Goal: Check status: Check status

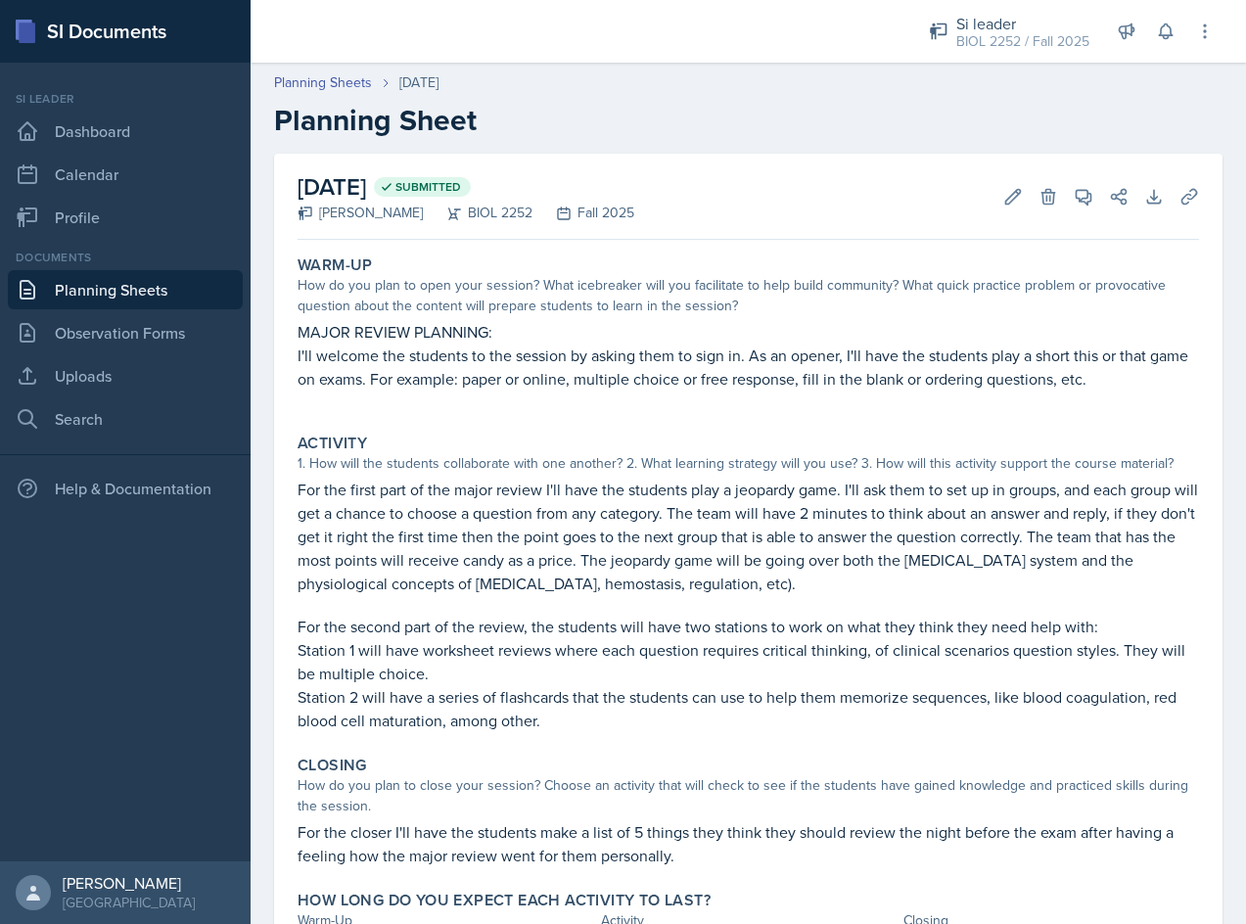
scroll to position [21, 0]
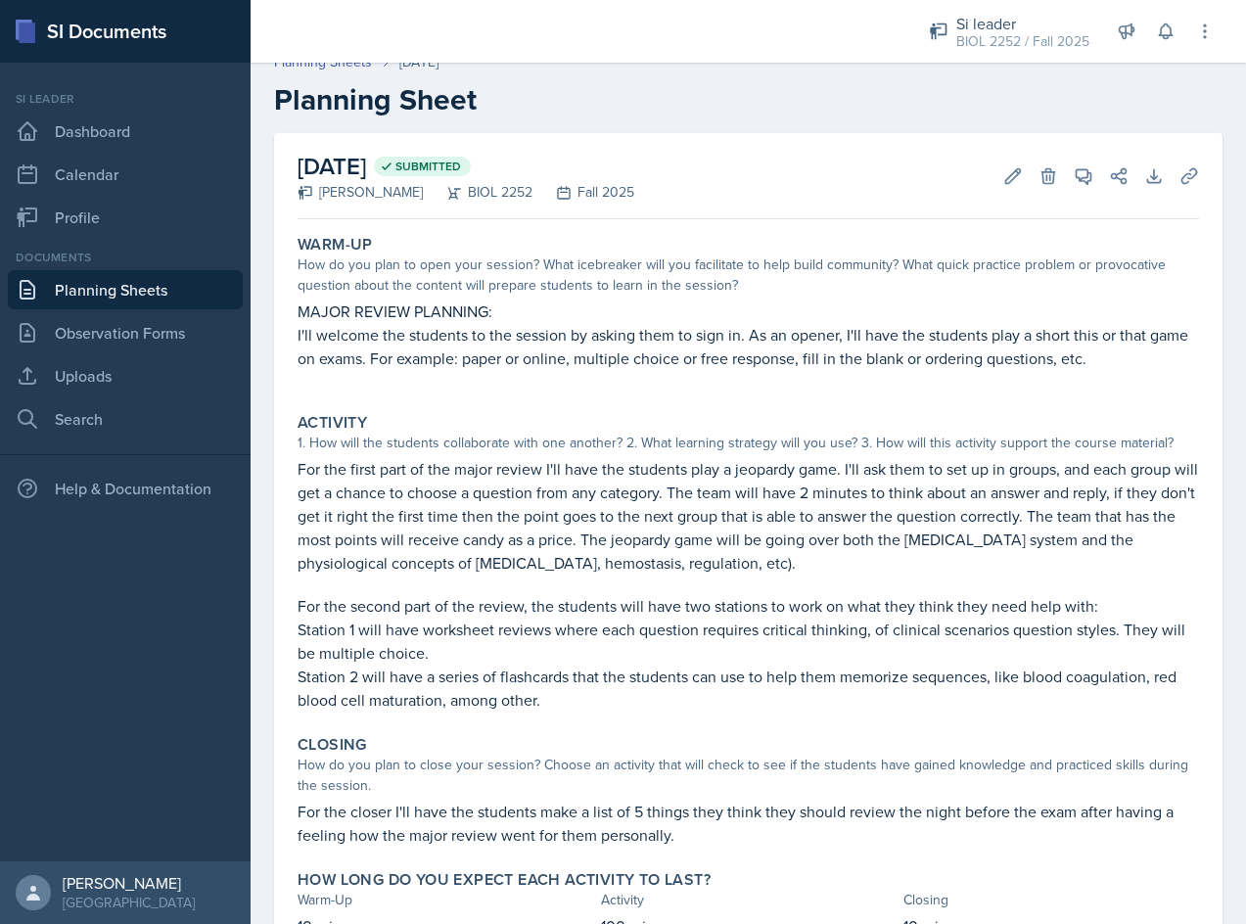
click at [117, 281] on link "Planning Sheets" at bounding box center [125, 289] width 235 height 39
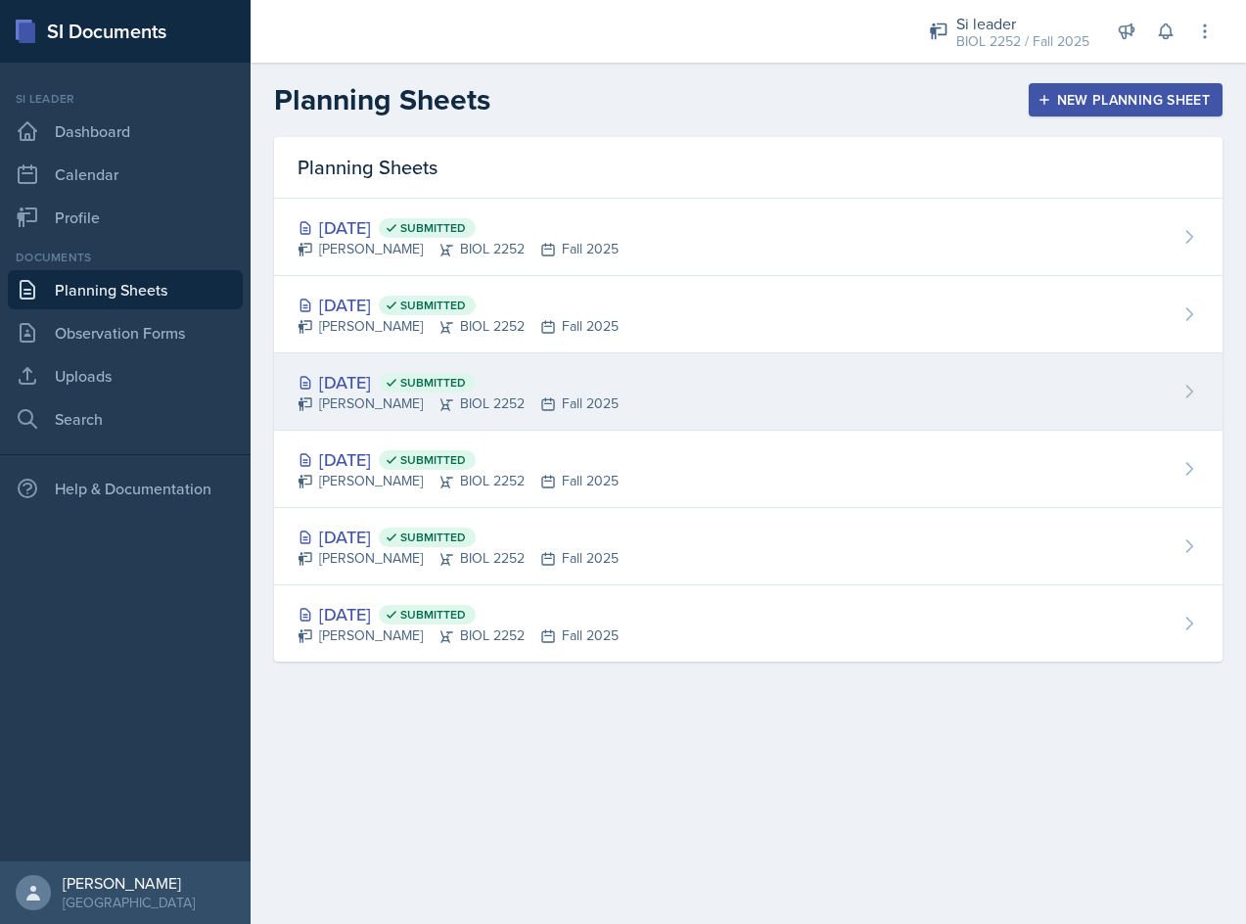
click at [400, 381] on div "[DATE] Submitted" at bounding box center [458, 382] width 321 height 26
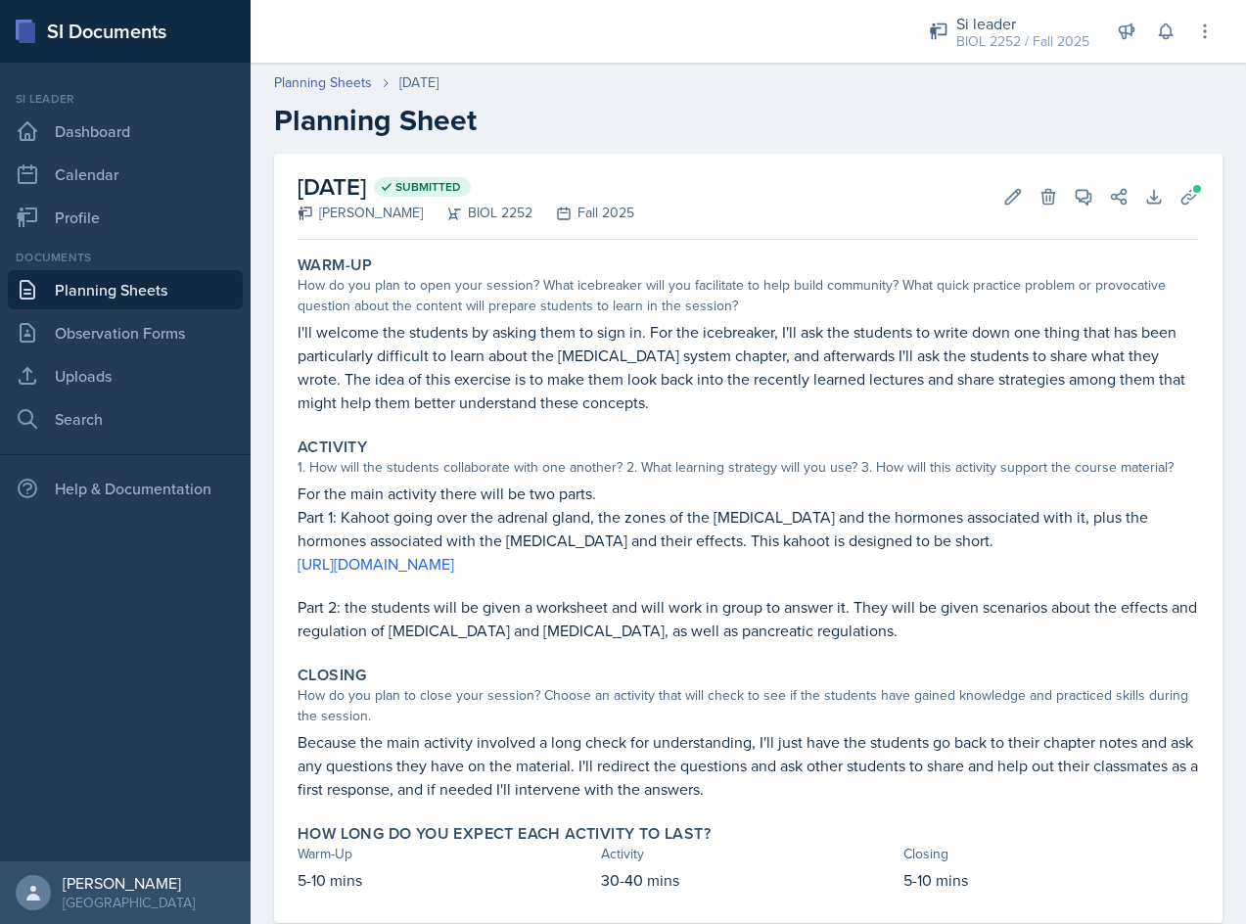
click at [134, 298] on link "Planning Sheets" at bounding box center [125, 289] width 235 height 39
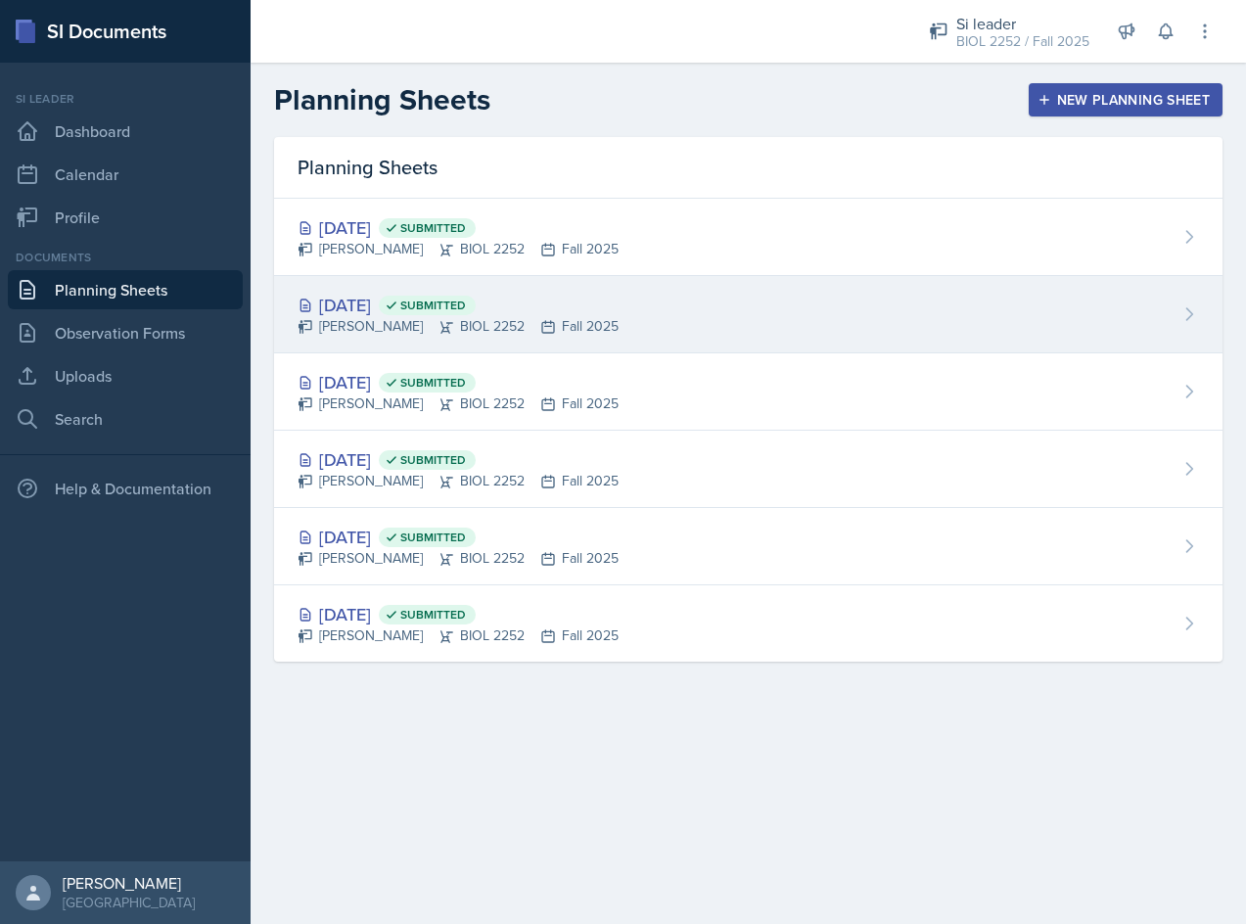
click at [451, 315] on div "[DATE] Submitted" at bounding box center [458, 305] width 321 height 26
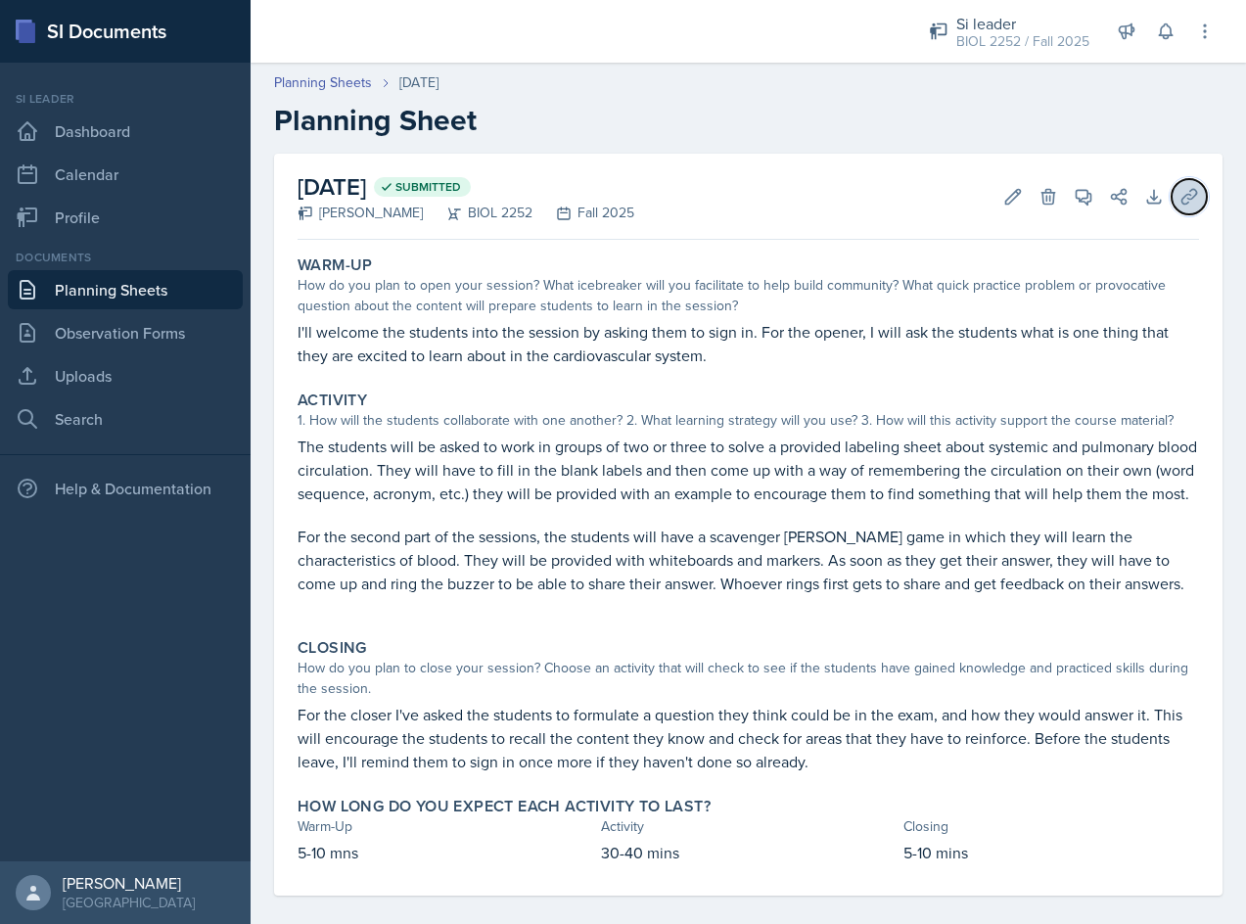
click at [1179, 200] on icon at bounding box center [1189, 197] width 20 height 20
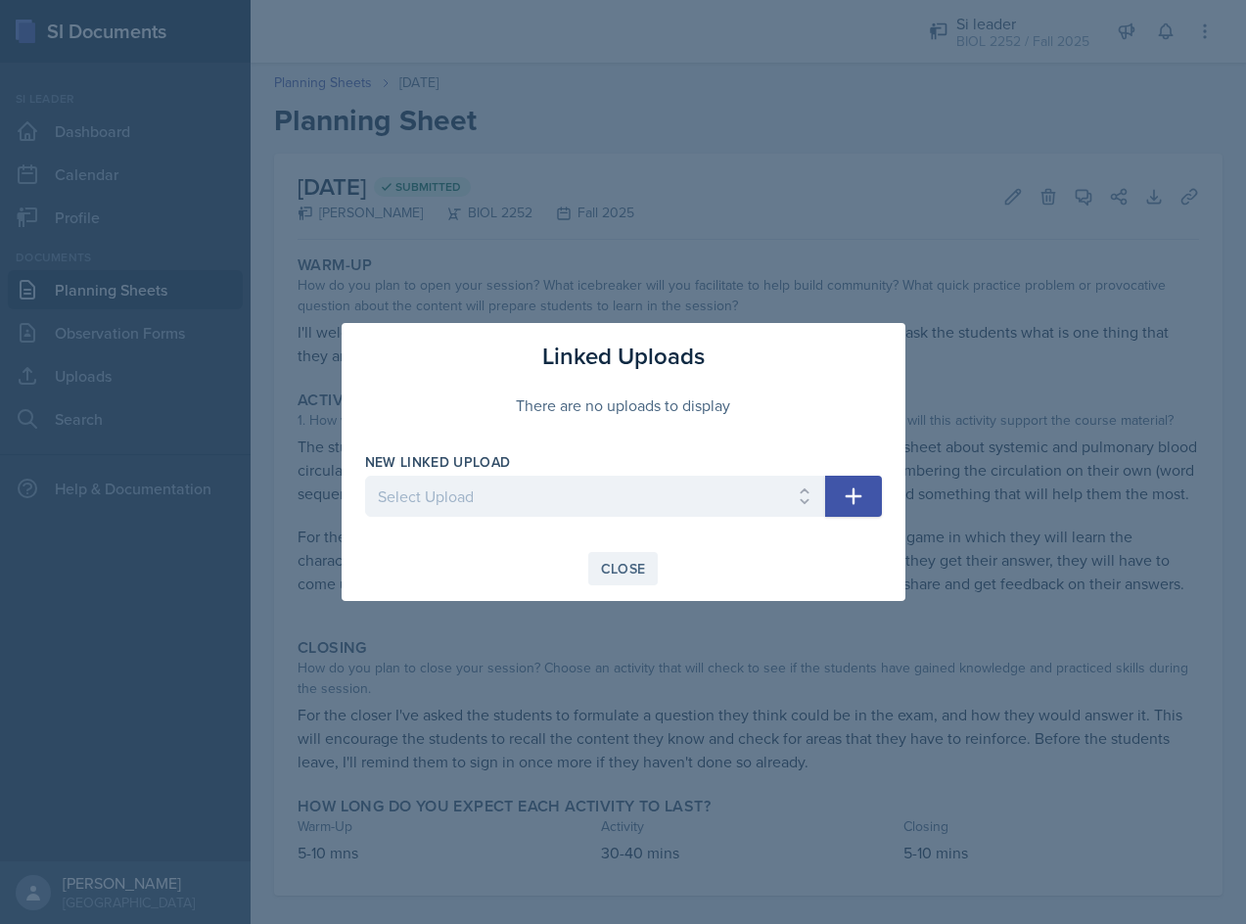
click at [630, 566] on div "Close" at bounding box center [623, 569] width 45 height 16
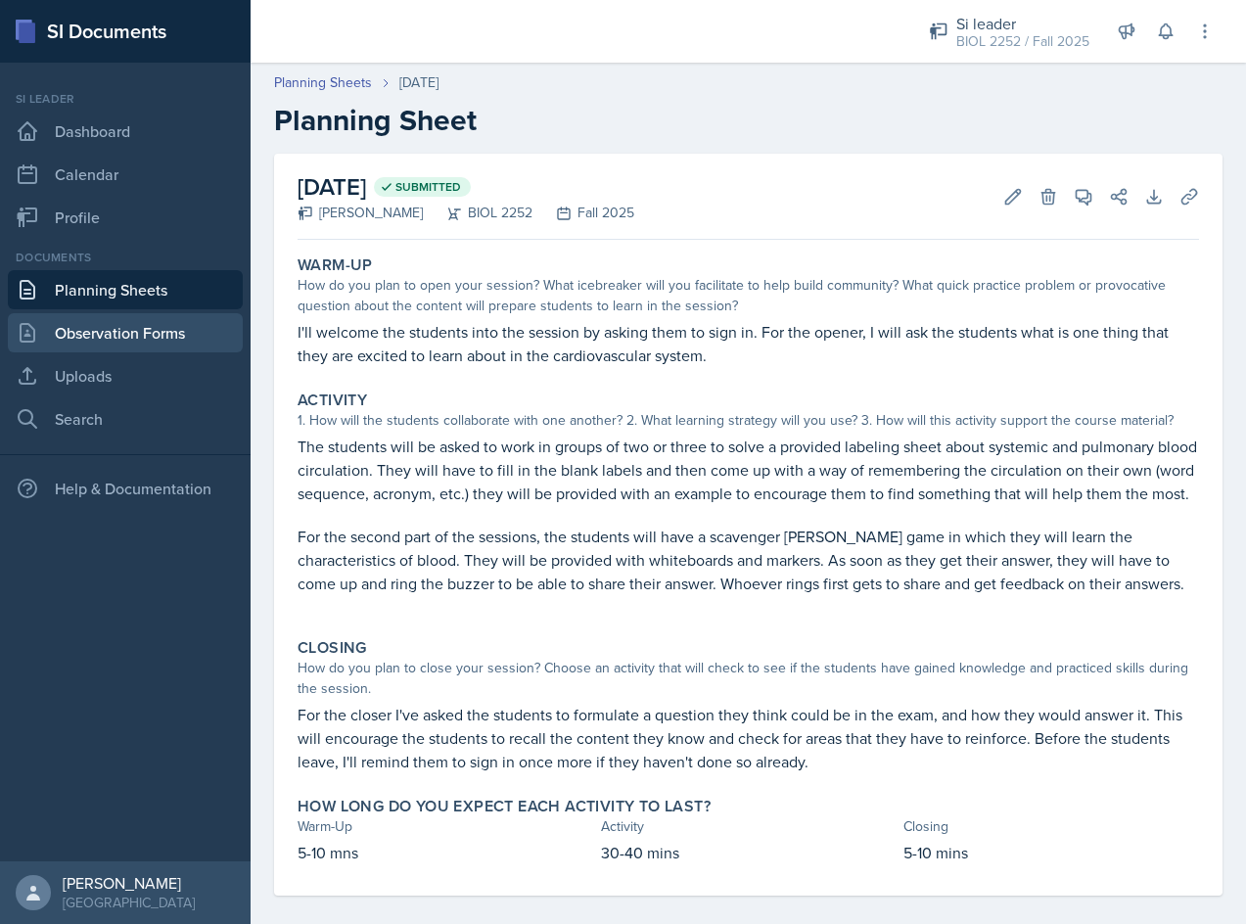
click at [141, 322] on link "Observation Forms" at bounding box center [125, 332] width 235 height 39
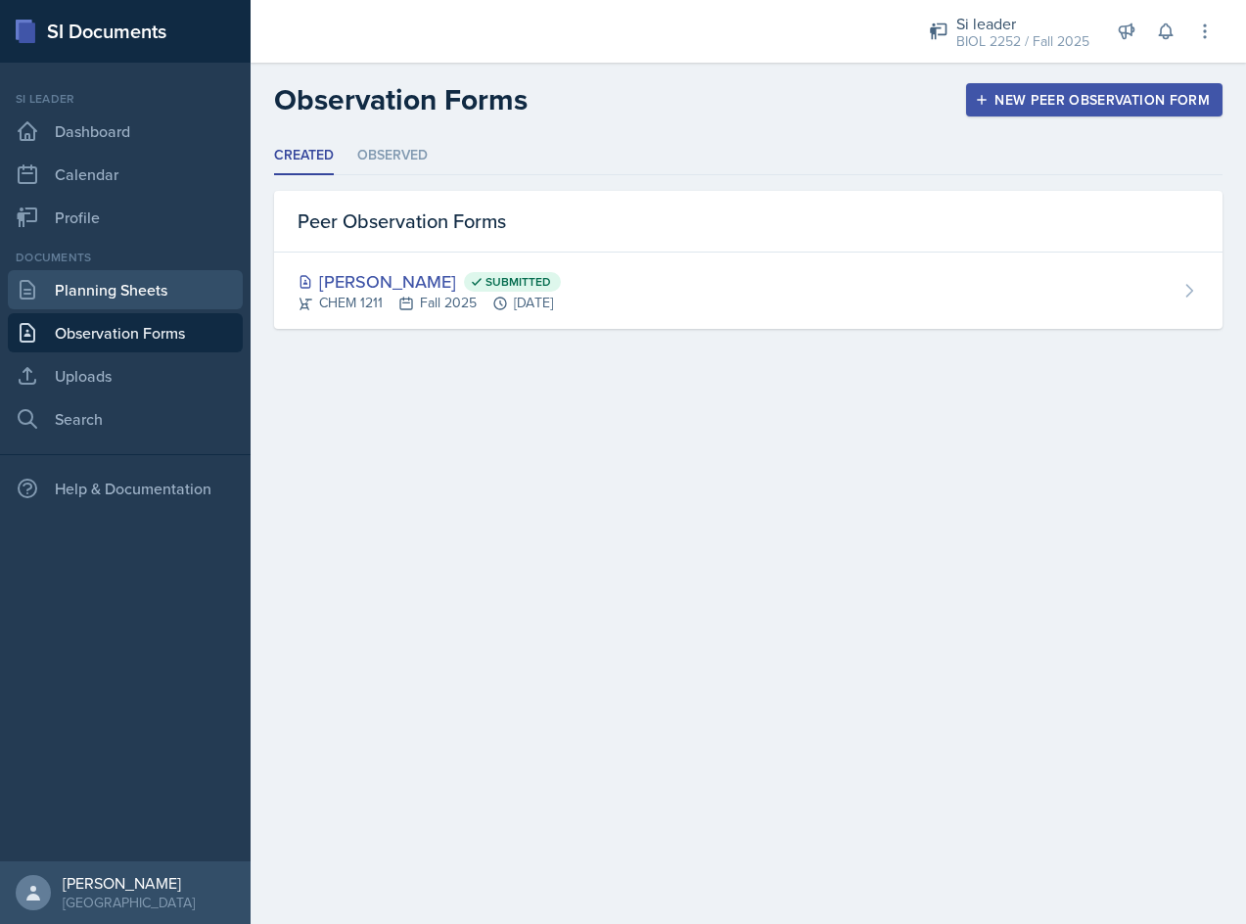
click at [51, 292] on link "Planning Sheets" at bounding box center [125, 289] width 235 height 39
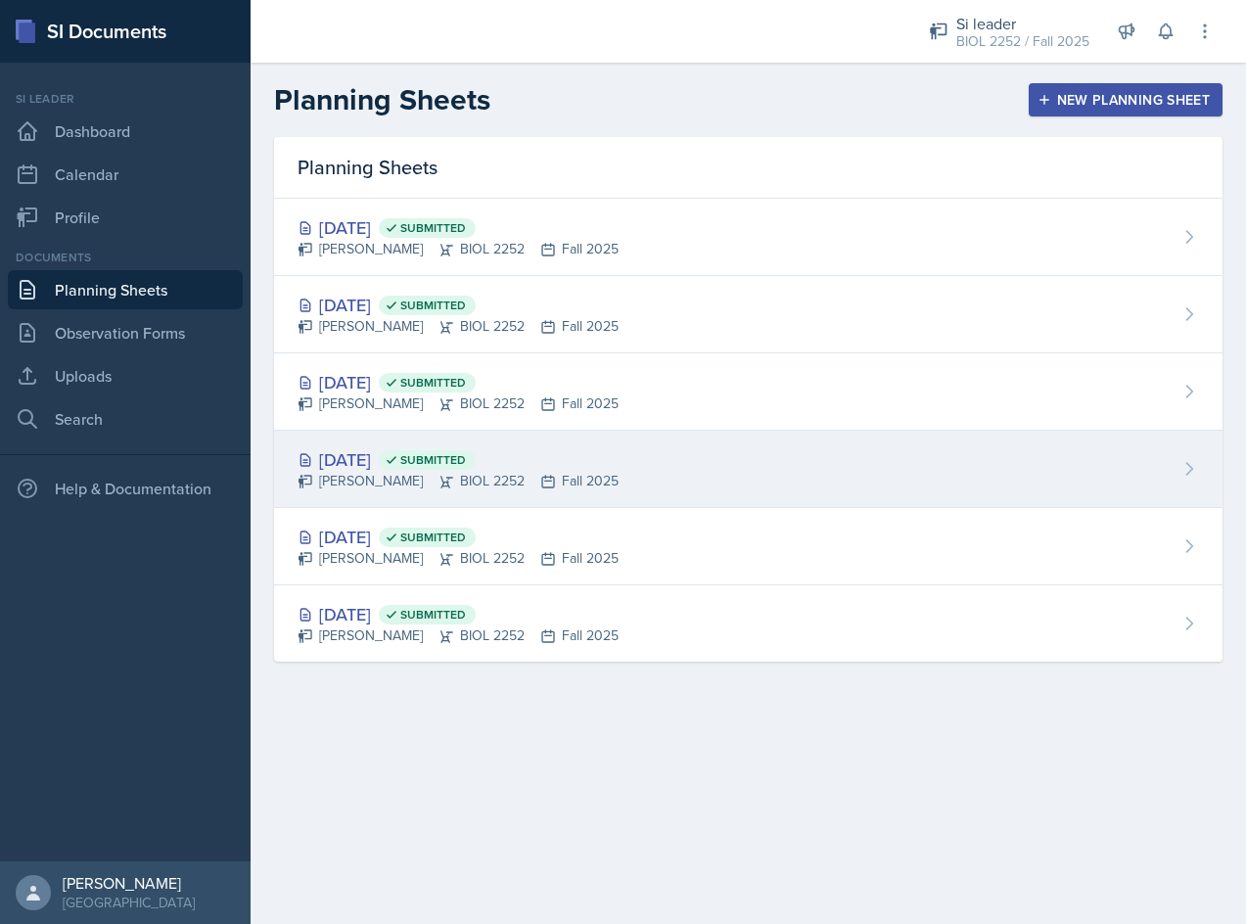
click at [344, 455] on div "[DATE] Submitted" at bounding box center [458, 459] width 321 height 26
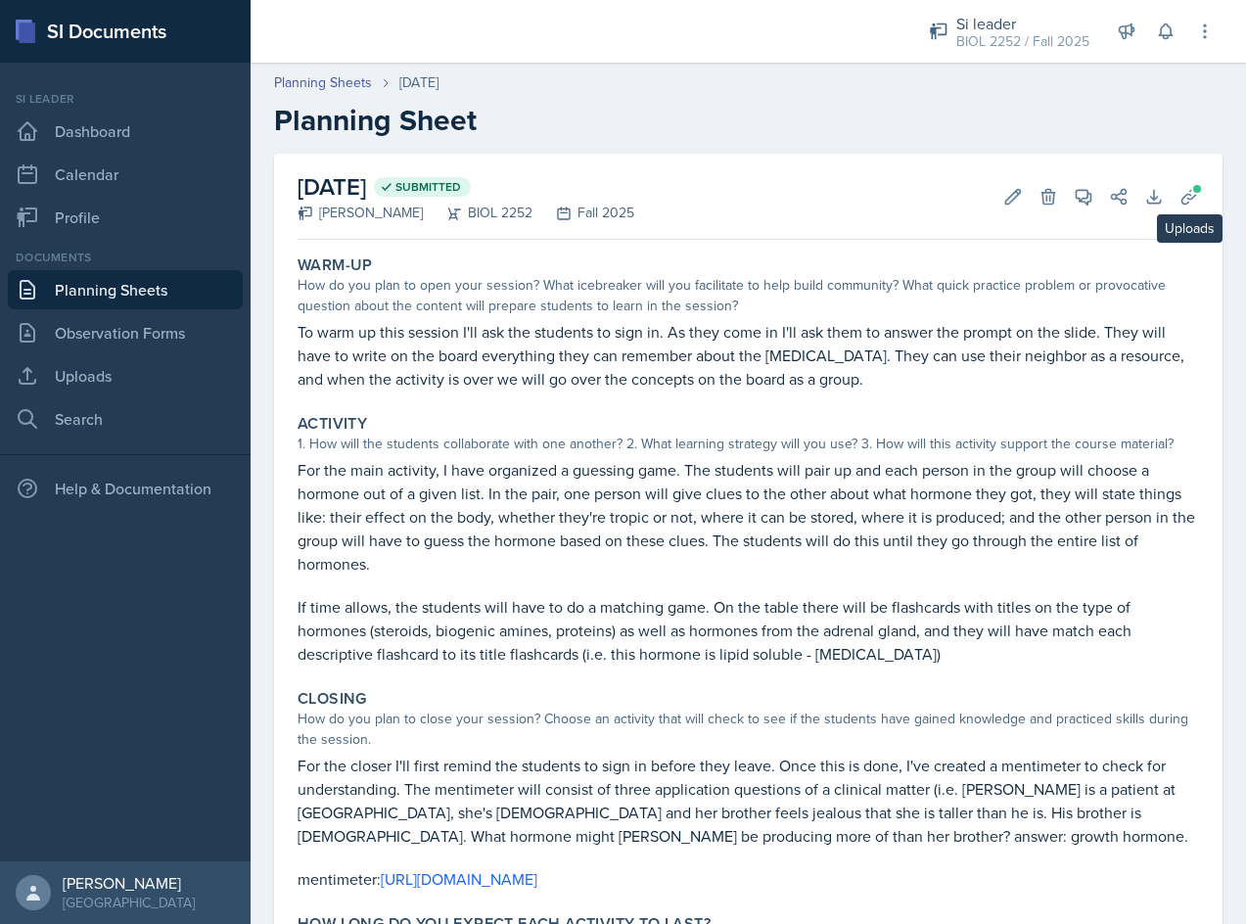
click at [1195, 162] on div "[DATE] Submitted [PERSON_NAME] BIOL 2252 Fall 2025 Edit Delete View Comments Co…" at bounding box center [748, 583] width 948 height 859
click at [1186, 181] on div "[DATE] Submitted [PERSON_NAME] BIOL 2252 Fall 2025 Edit Delete View Comments Co…" at bounding box center [748, 583] width 948 height 859
click at [1191, 193] on span at bounding box center [1197, 189] width 12 height 12
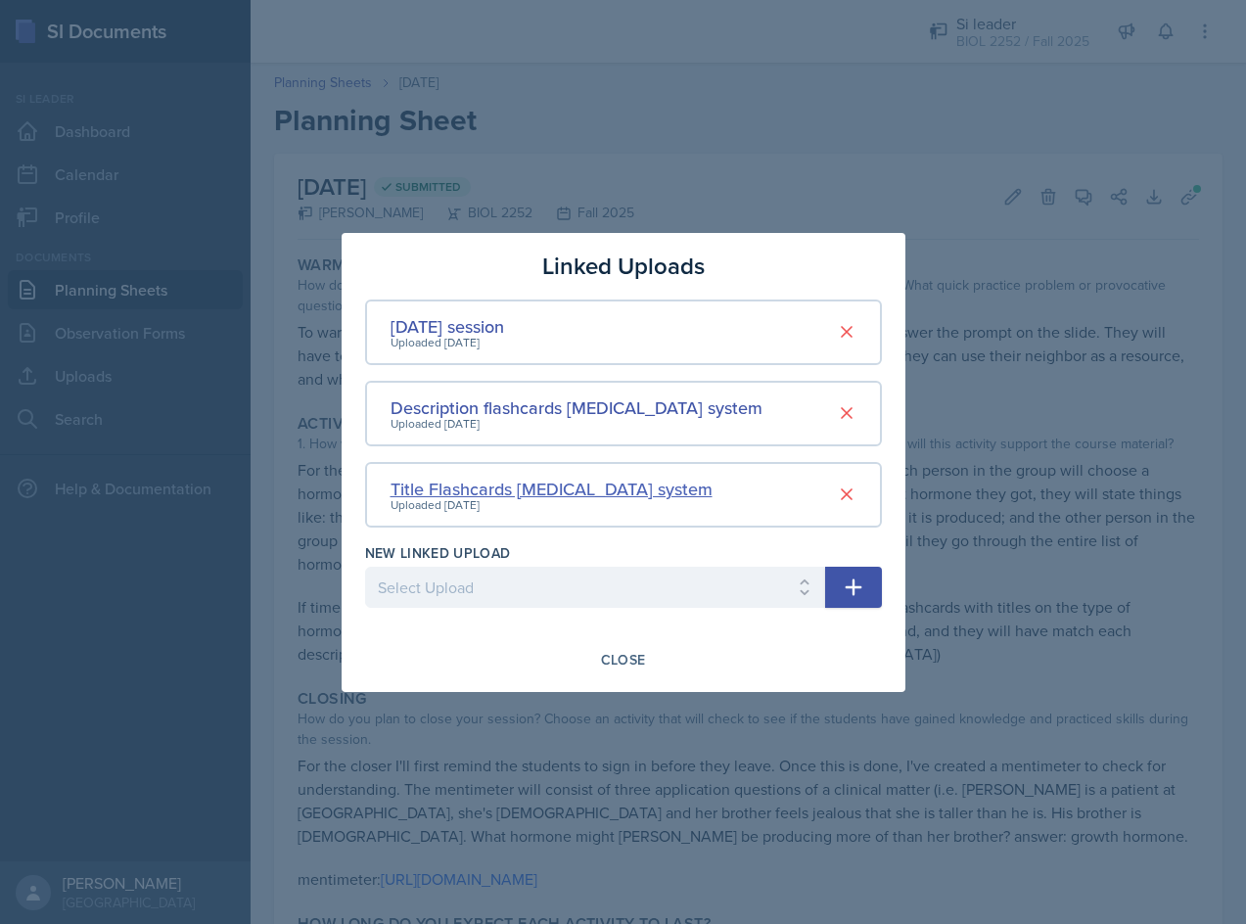
drag, startPoint x: 555, startPoint y: 477, endPoint x: 533, endPoint y: 483, distance: 22.6
click at [533, 483] on div "Title Flashcards [MEDICAL_DATA] system" at bounding box center [551, 489] width 322 height 26
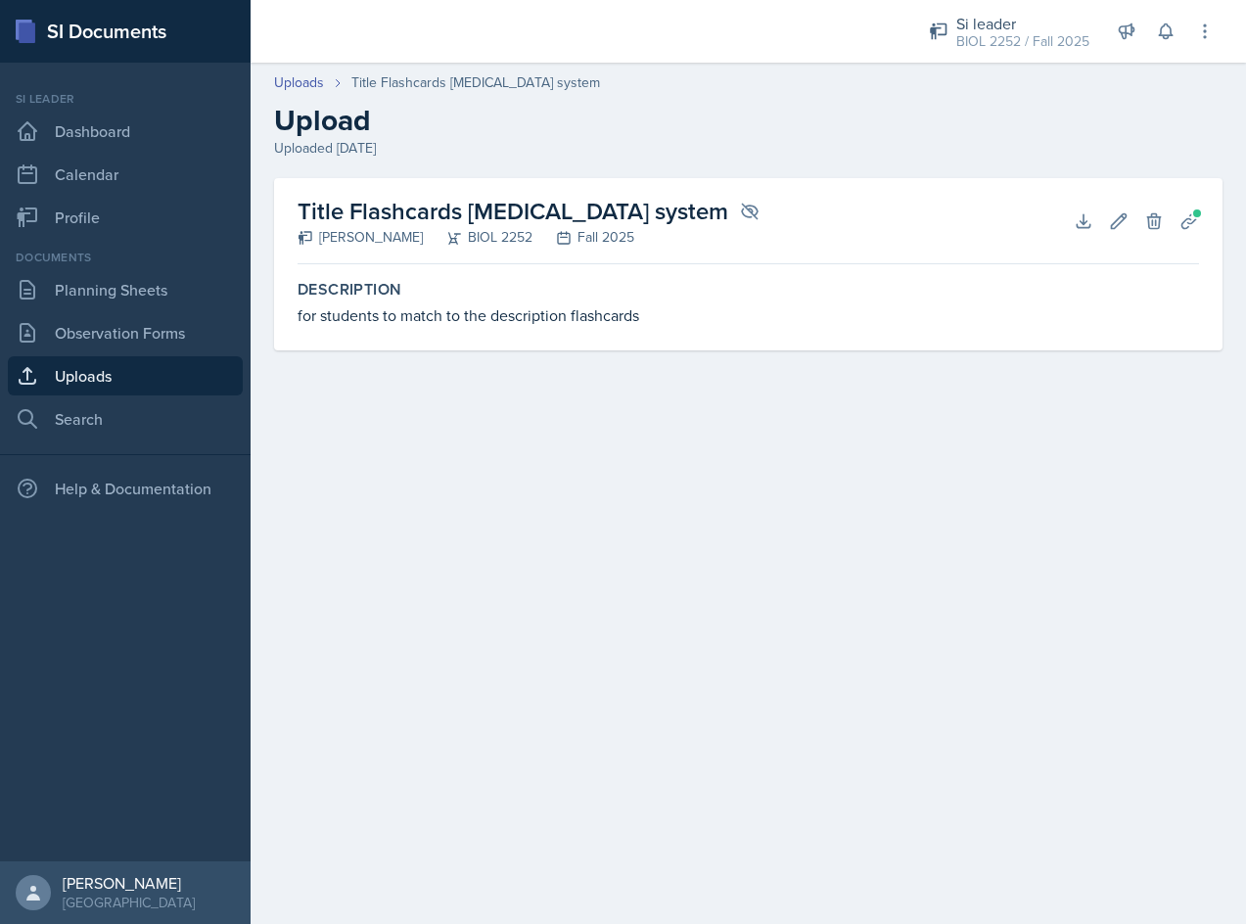
click at [403, 214] on h2 "Title Flashcards [MEDICAL_DATA] system" at bounding box center [529, 211] width 462 height 35
click at [740, 208] on icon at bounding box center [750, 212] width 20 height 20
